Goal: Task Accomplishment & Management: Manage account settings

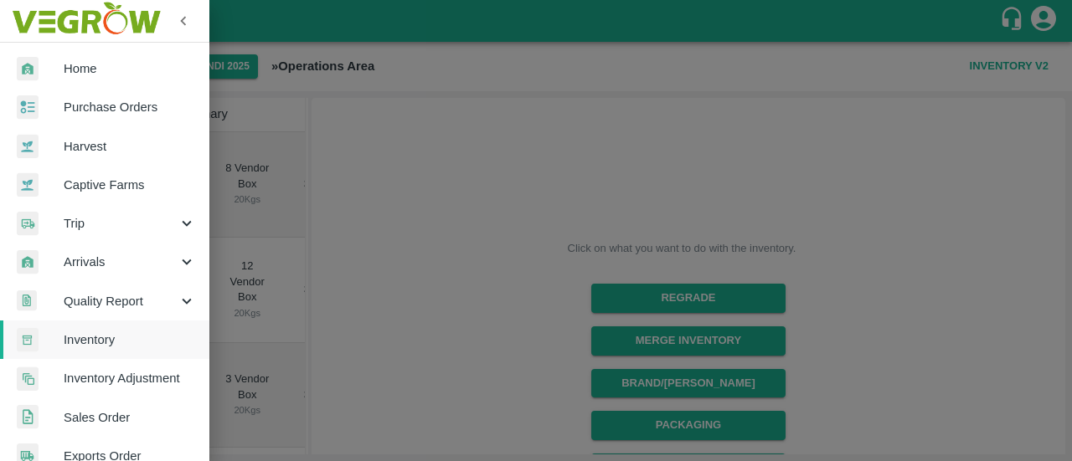
scroll to position [0, 121]
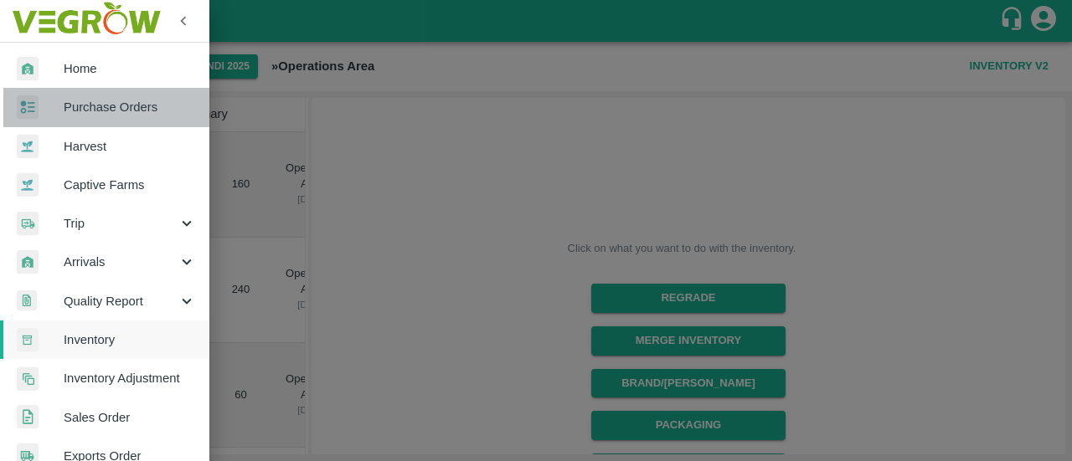
click at [126, 100] on span "Purchase Orders" at bounding box center [130, 107] width 132 height 18
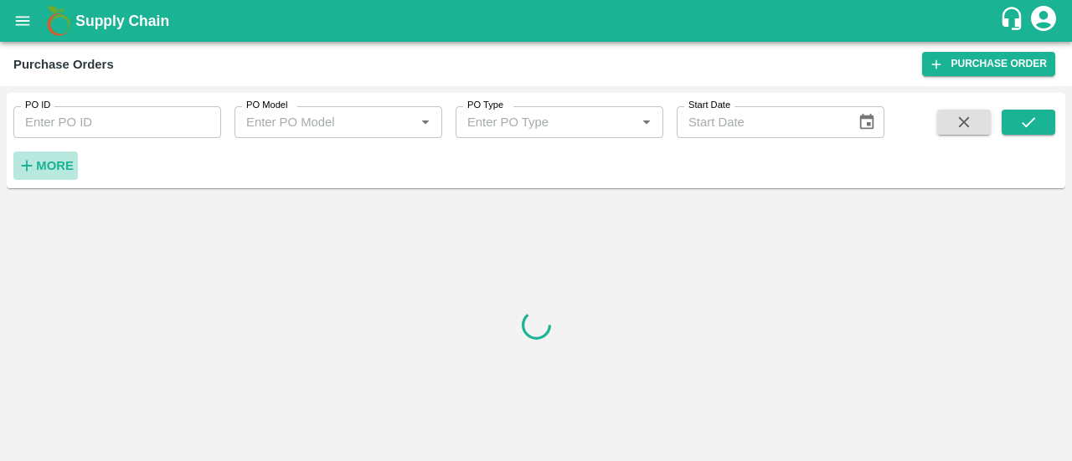
click at [51, 175] on h6 "More" at bounding box center [55, 166] width 38 height 22
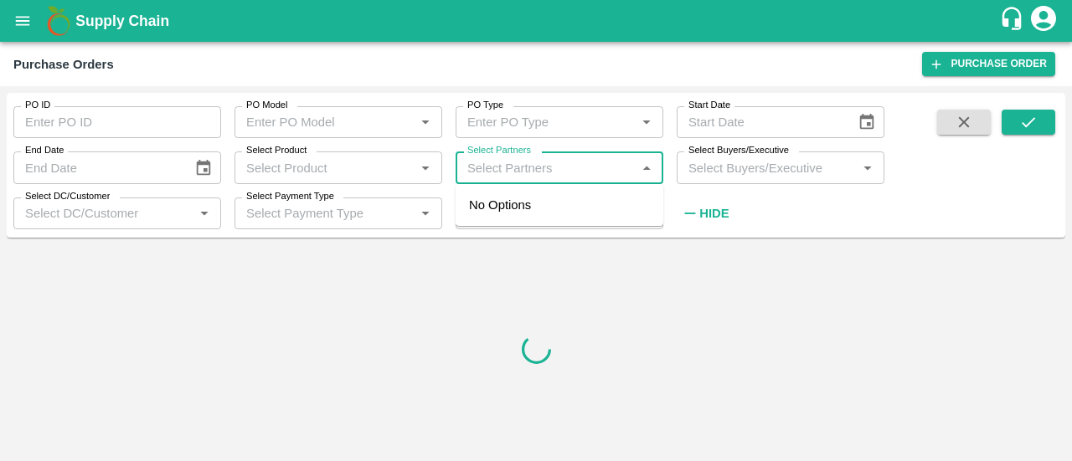
click at [525, 175] on input "Select Partners" at bounding box center [545, 168] width 170 height 22
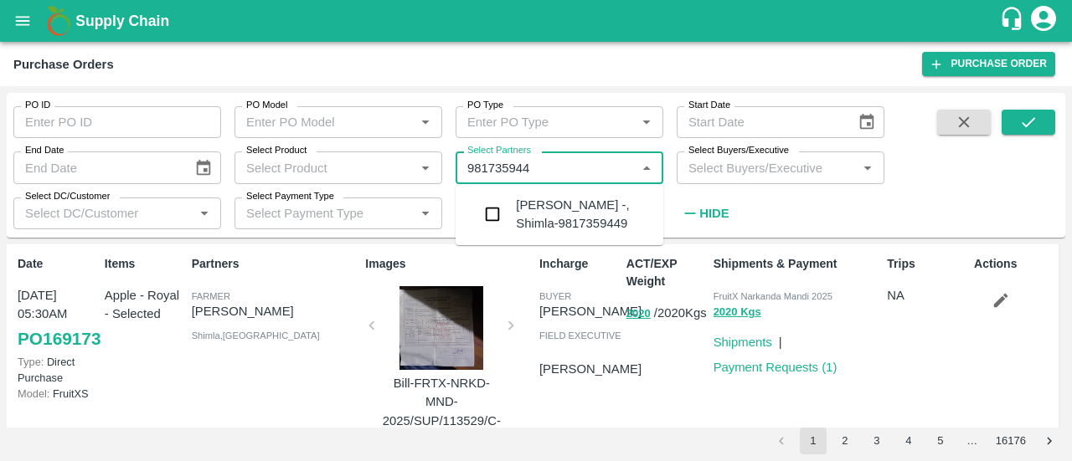
type input "9817359449"
click at [500, 216] on input "checkbox" at bounding box center [492, 214] width 33 height 33
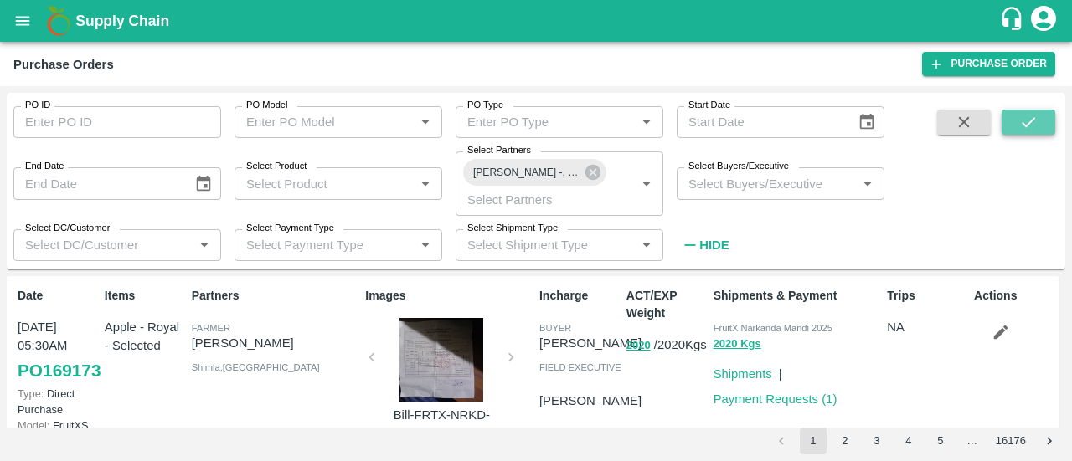
click at [1036, 131] on icon "submit" at bounding box center [1028, 122] width 18 height 18
click at [762, 399] on link "Payment Requests ( 1 )" at bounding box center [775, 399] width 124 height 13
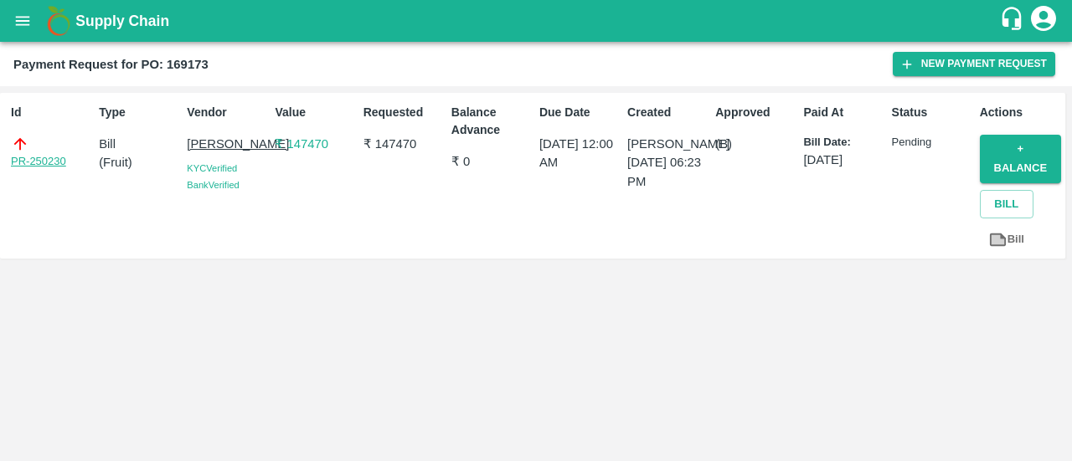
click at [49, 162] on link "PR-250230" at bounding box center [38, 161] width 55 height 17
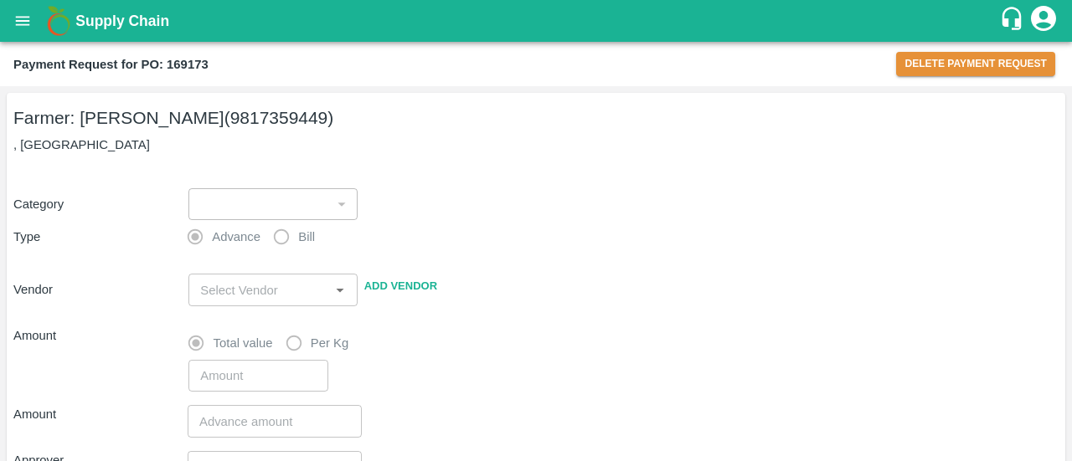
type input "1"
radio input "false"
radio input "true"
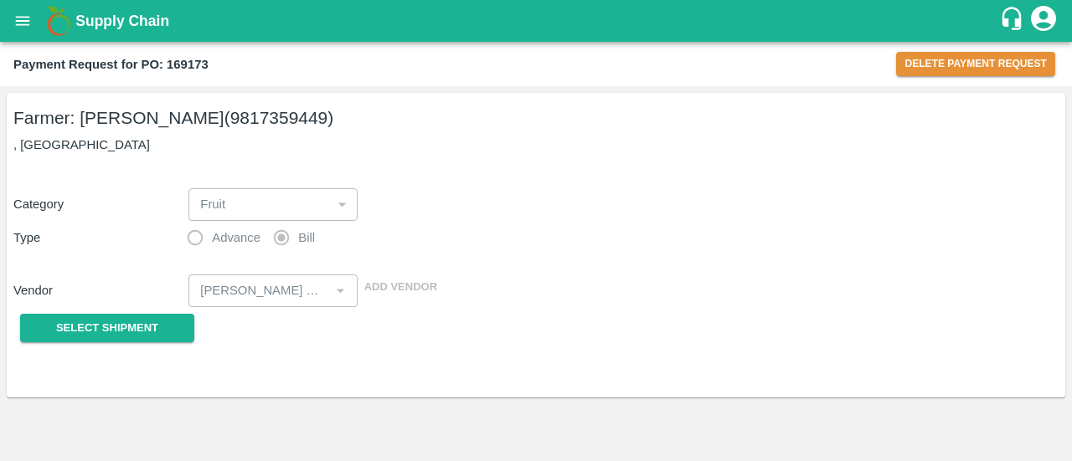
type input "[PERSON_NAME] - 9817359449(Farmer)"
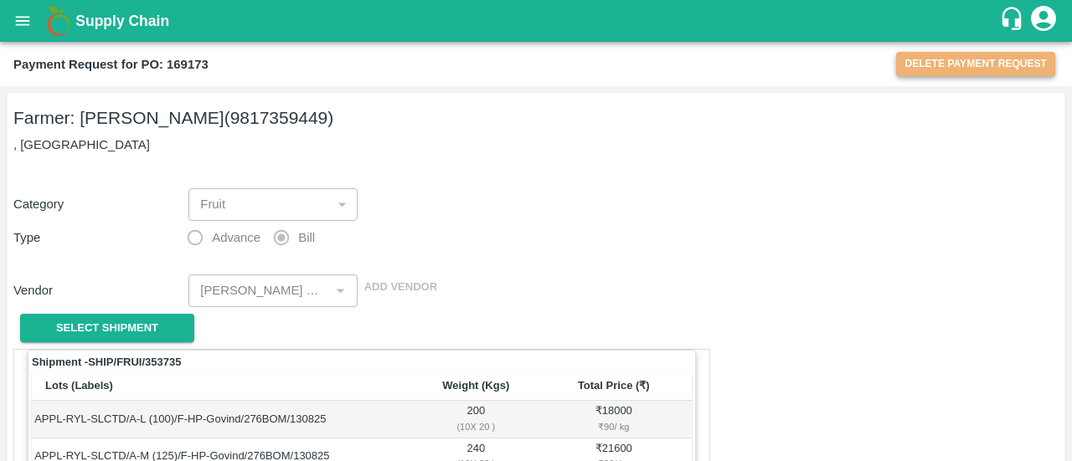
click at [915, 61] on button "Delete Payment Request" at bounding box center [975, 64] width 159 height 24
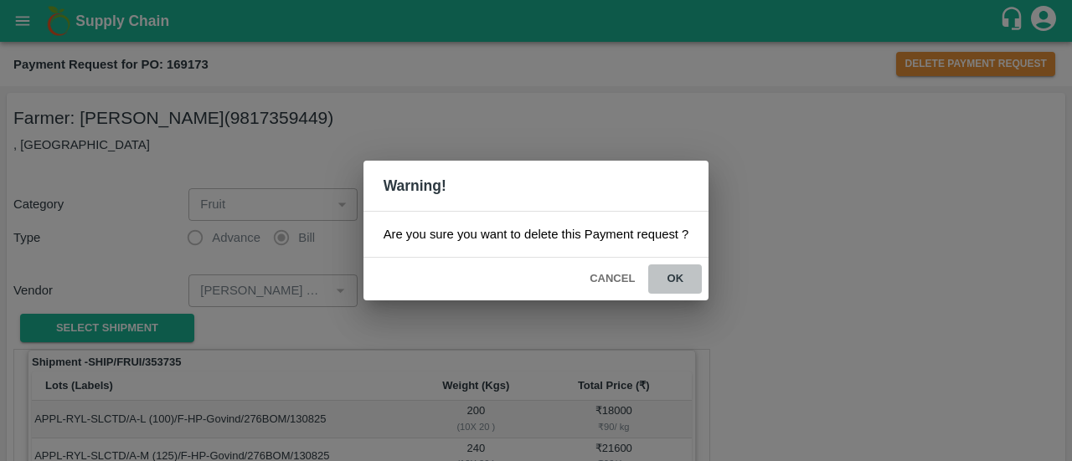
click at [677, 272] on button "ok" at bounding box center [675, 279] width 54 height 29
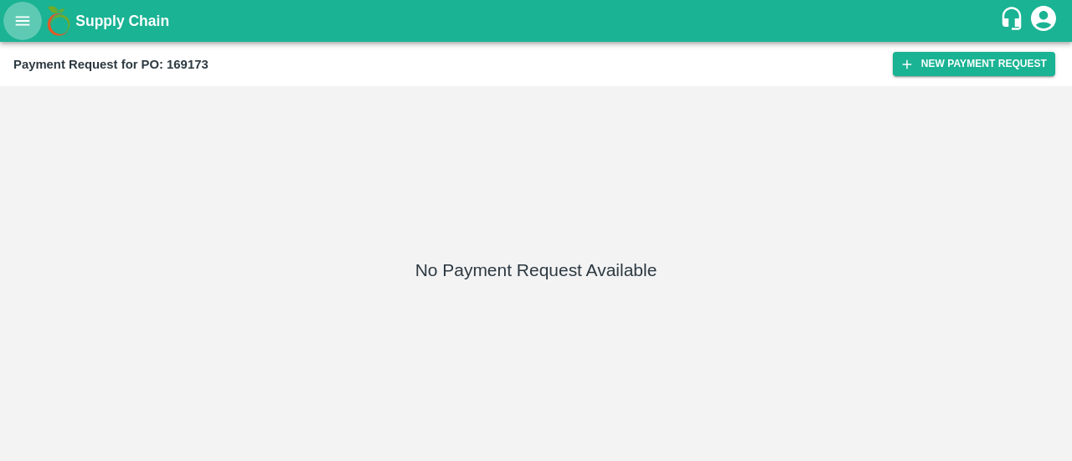
click at [21, 18] on icon "open drawer" at bounding box center [23, 20] width 14 height 9
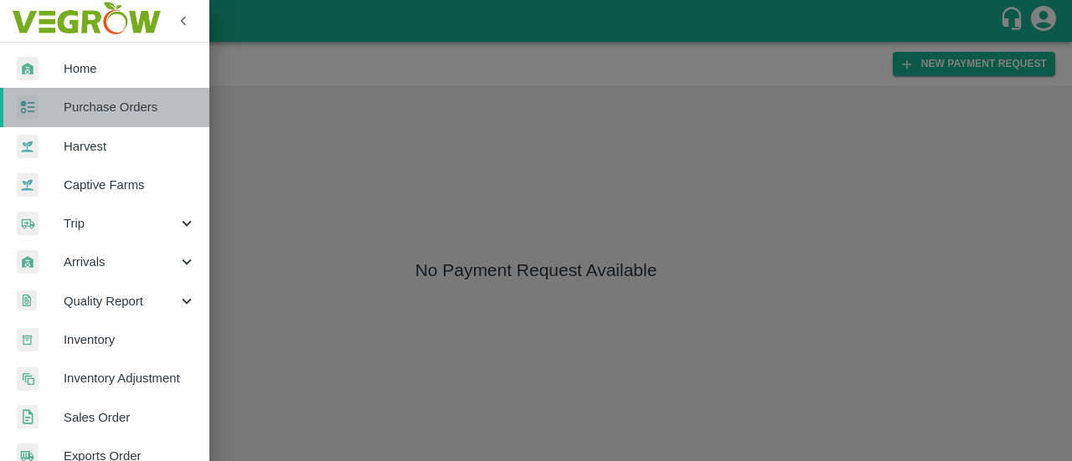
click at [122, 118] on link "Purchase Orders" at bounding box center [104, 107] width 209 height 39
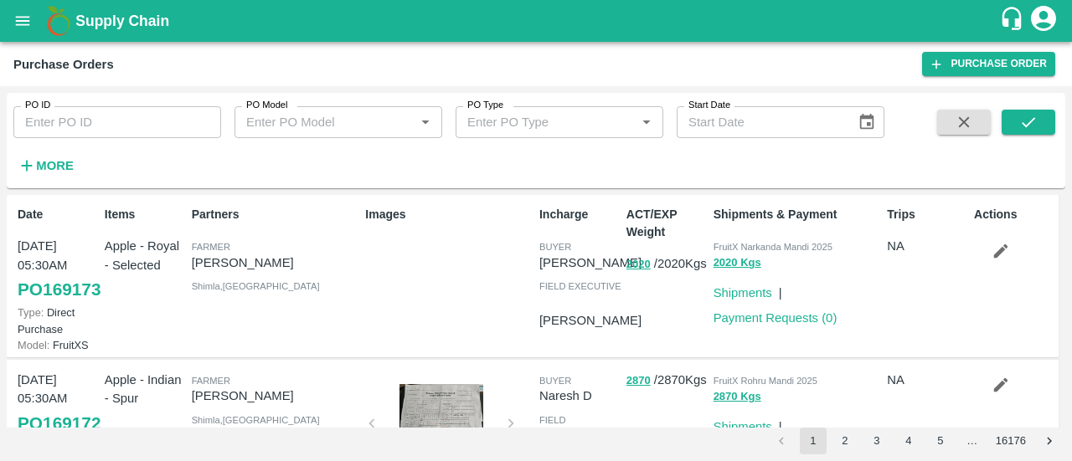
click at [249, 264] on p "[PERSON_NAME]" at bounding box center [275, 263] width 167 height 18
click at [200, 321] on div "Partners Farmer Govind singh Shimla , Himachal Pradesh" at bounding box center [272, 276] width 174 height 154
